Goal: Task Accomplishment & Management: Manage account settings

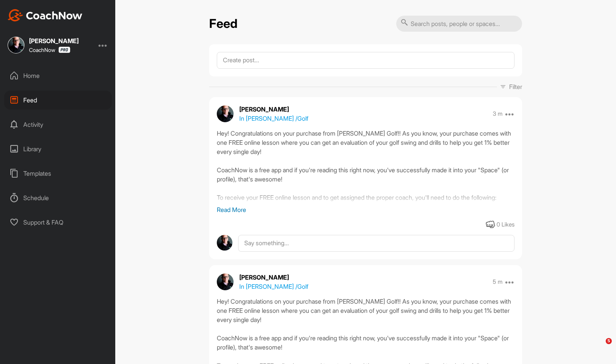
click at [45, 77] on div "Home" at bounding box center [58, 75] width 108 height 19
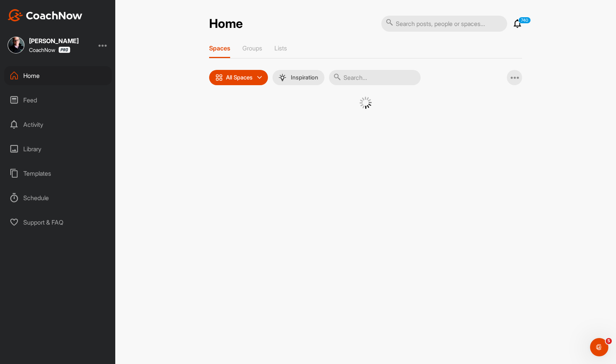
click at [468, 20] on input "text" at bounding box center [444, 24] width 126 height 16
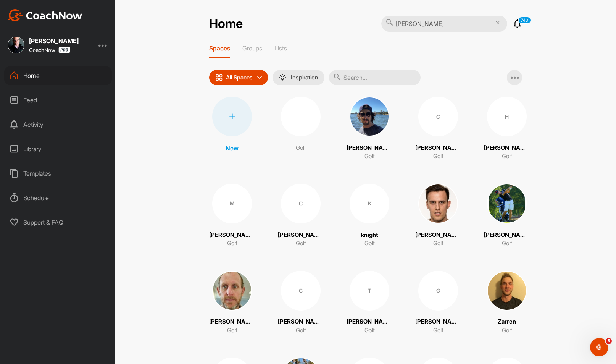
type input "[PERSON_NAME]"
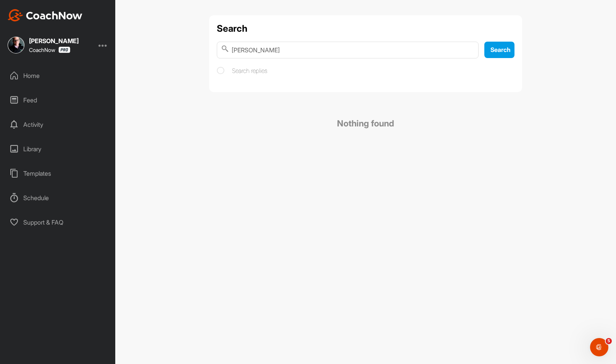
click at [99, 48] on div at bounding box center [102, 44] width 9 height 9
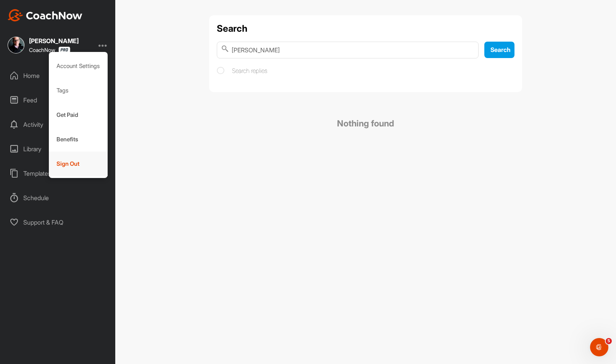
click at [75, 161] on div "Sign Out" at bounding box center [78, 164] width 59 height 24
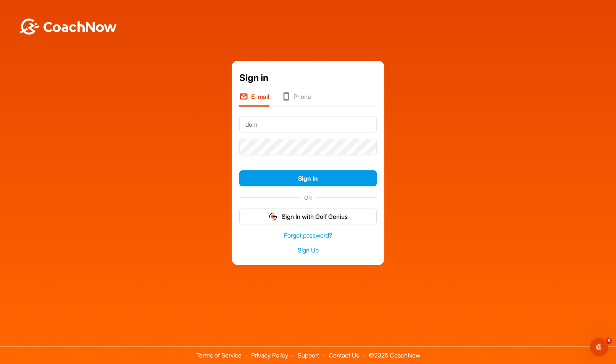
type input "[EMAIL_ADDRESS][DOMAIN_NAME]"
click at [239, 170] on button "Sign In" at bounding box center [307, 178] width 137 height 16
